Goal: Information Seeking & Learning: Understand process/instructions

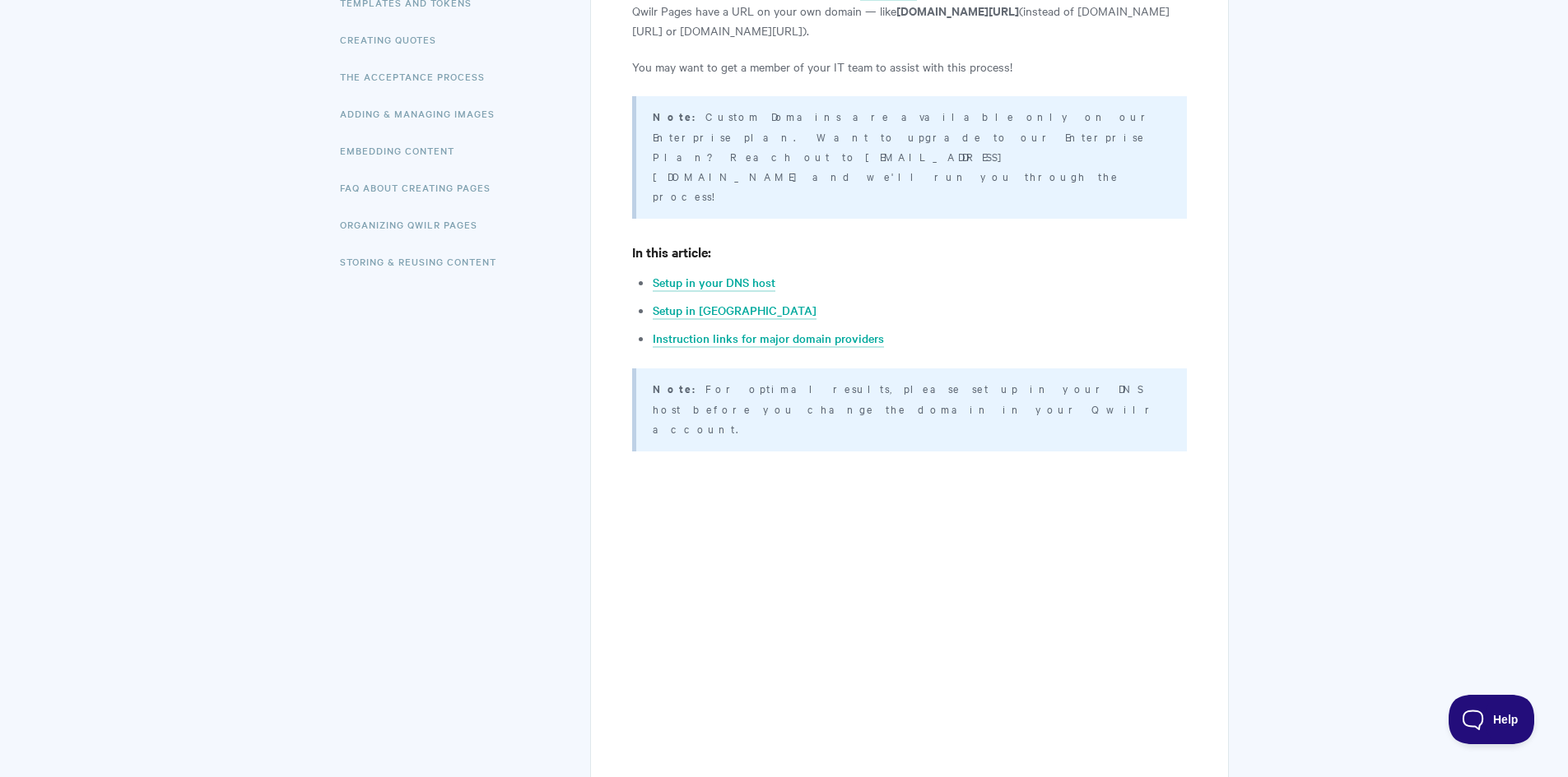
scroll to position [83, 0]
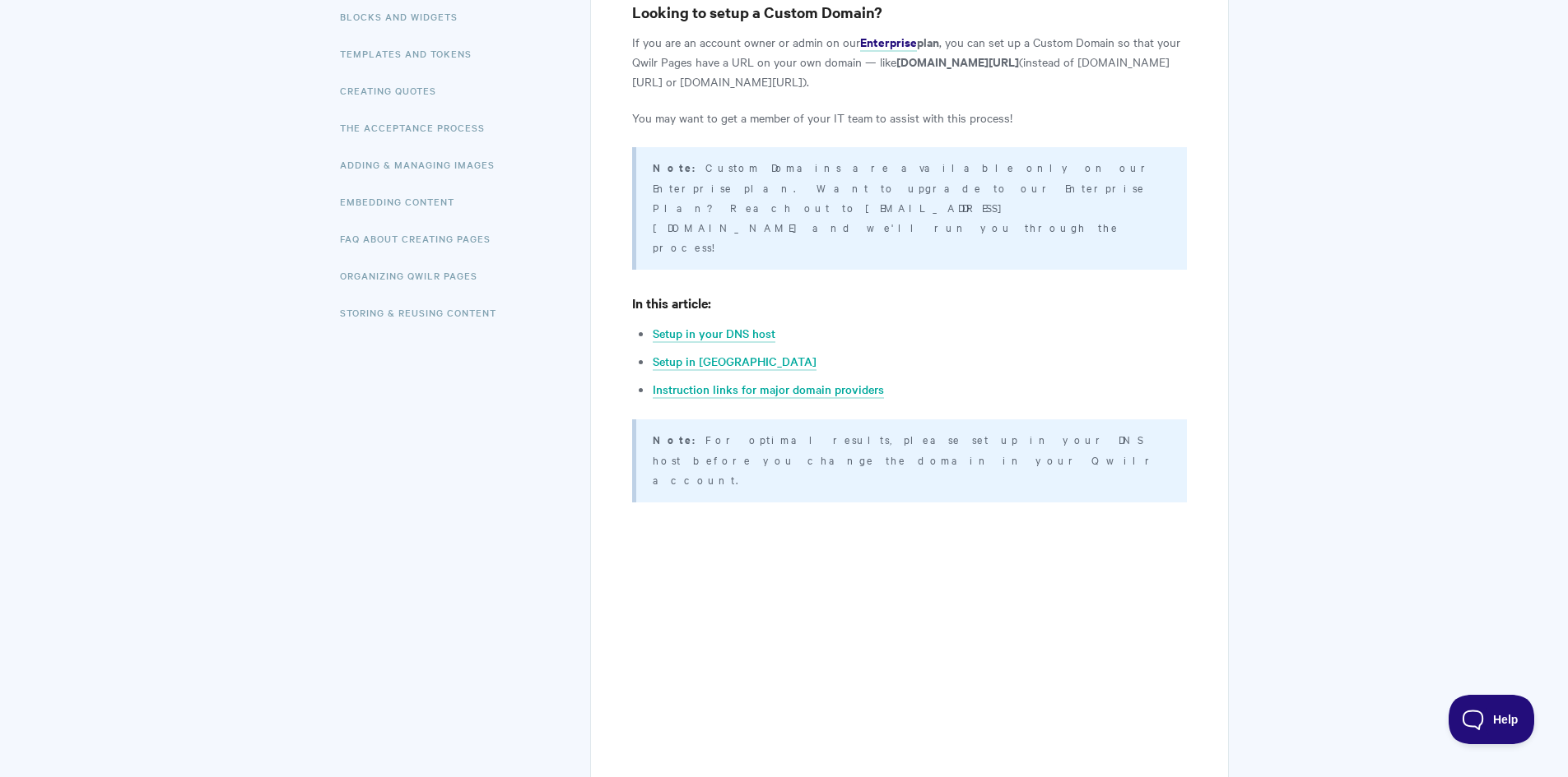
scroll to position [0, 0]
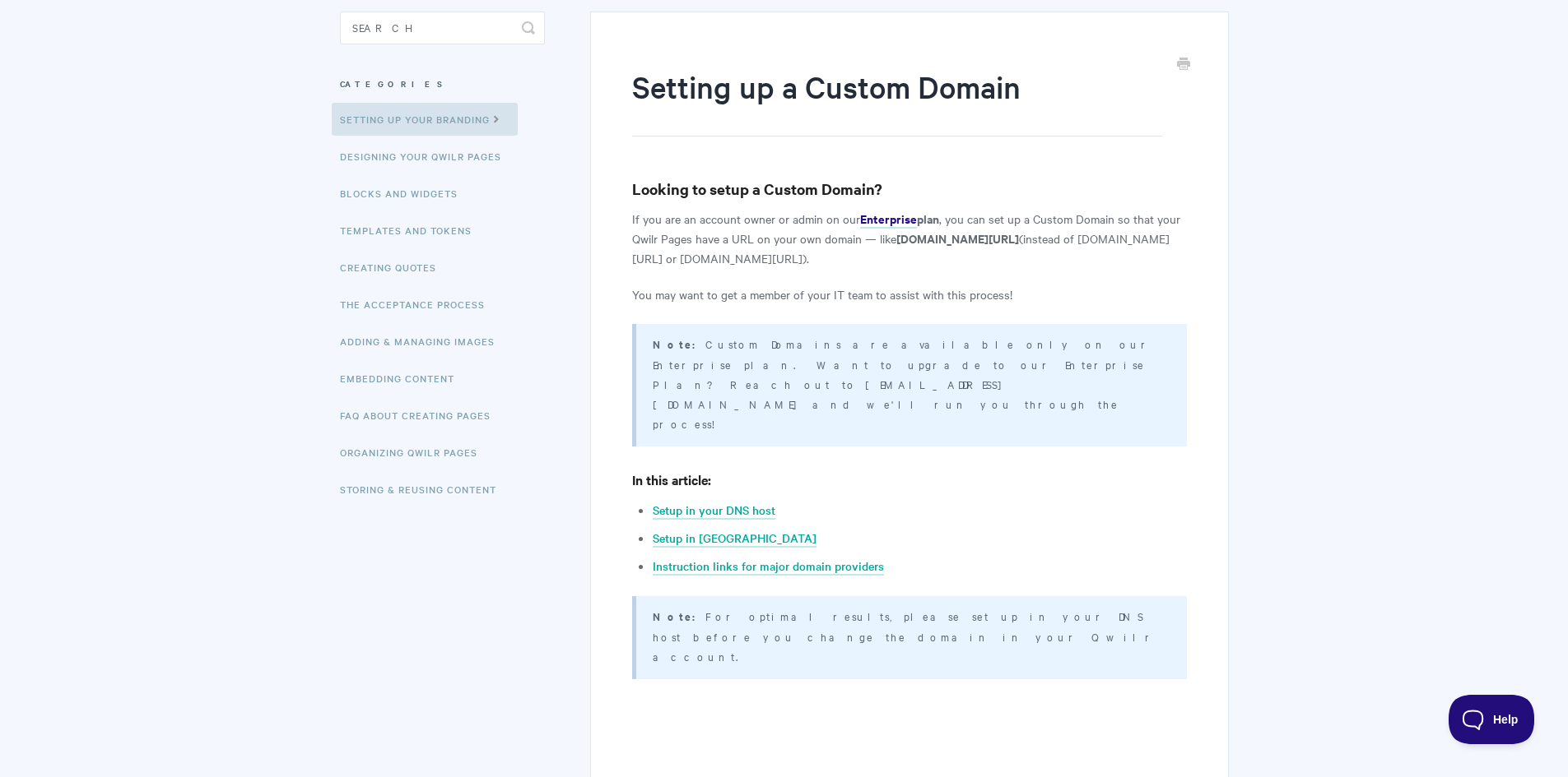
scroll to position [164, 0]
